Goal: Task Accomplishment & Management: Use online tool/utility

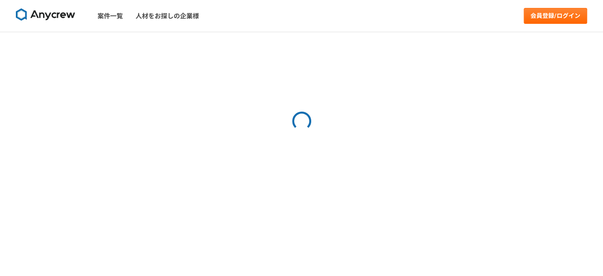
click at [39, 17] on img at bounding box center [45, 14] width 59 height 13
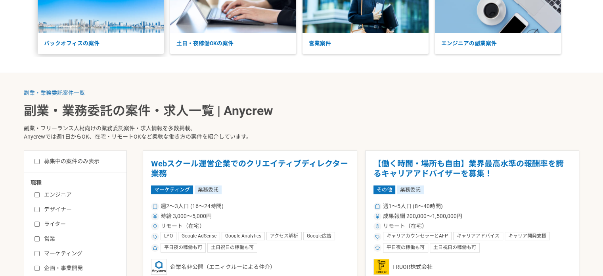
scroll to position [159, 0]
